Goal: Transaction & Acquisition: Download file/media

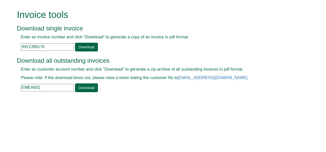
drag, startPoint x: 45, startPoint y: 47, endPoint x: 0, endPoint y: 33, distance: 46.6
click at [0, 33] on html "Invoice tools Download single invoice Enter an invoice number and click "Downlo…" at bounding box center [163, 51] width 326 height 103
paste input "404315"
type input "INV1404315"
click at [81, 48] on link "Download" at bounding box center [86, 47] width 23 height 9
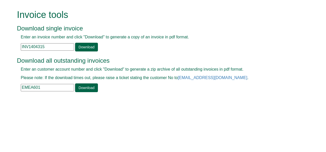
drag, startPoint x: 50, startPoint y: 87, endPoint x: 0, endPoint y: 95, distance: 50.5
click at [0, 95] on html "Invoice tools Download single invoice Enter an invoice number and click "Downlo…" at bounding box center [163, 51] width 326 height 103
paste input "IMO10"
type input "IMO10"
click at [89, 88] on link "Download" at bounding box center [86, 87] width 23 height 9
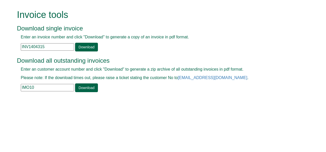
drag, startPoint x: 49, startPoint y: 45, endPoint x: 10, endPoint y: 45, distance: 39.4
click at [10, 45] on form "Invoice tools Download single invoice Enter an invoice number and click "Downlo…" at bounding box center [163, 51] width 326 height 103
paste input "578"
type input "INV1404578"
click at [87, 48] on link "Download" at bounding box center [86, 47] width 23 height 9
